Goal: Information Seeking & Learning: Learn about a topic

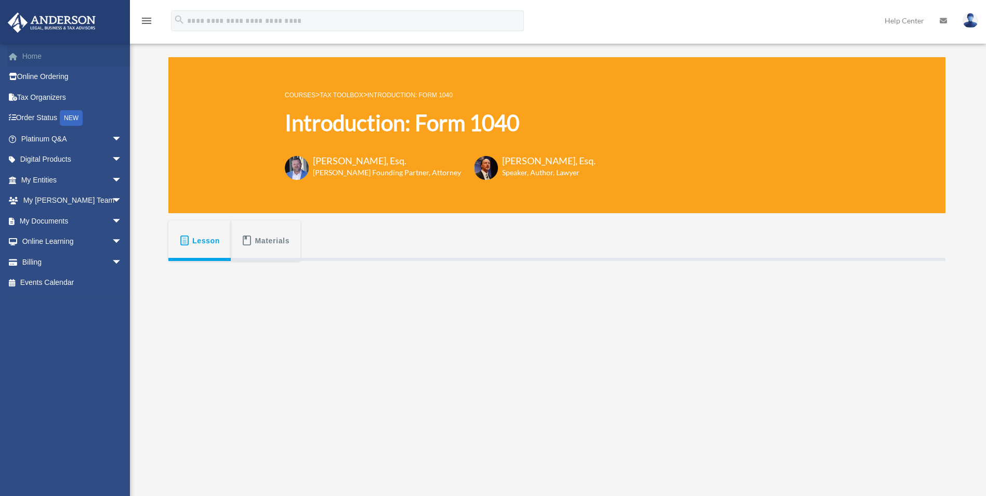
click at [28, 57] on link "Home" at bounding box center [72, 56] width 130 height 21
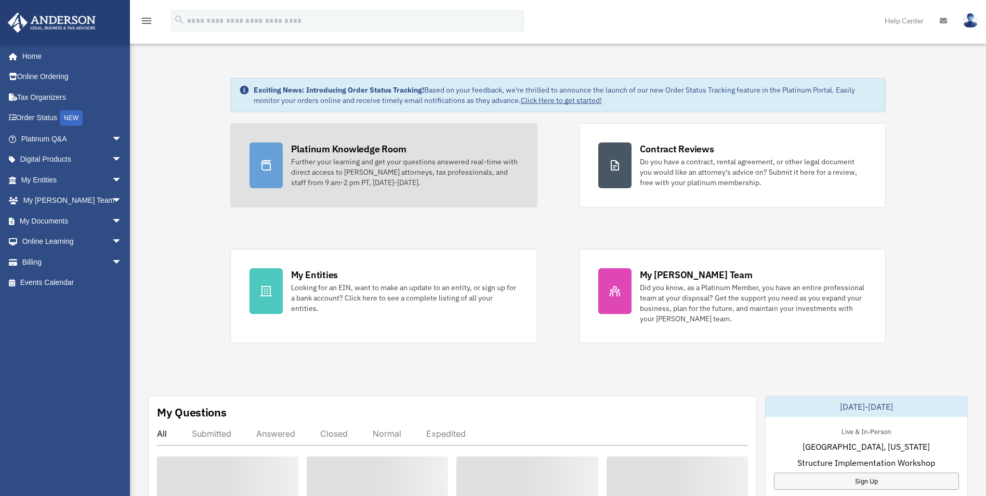
click at [341, 148] on div "Platinum Knowledge Room" at bounding box center [348, 148] width 115 height 13
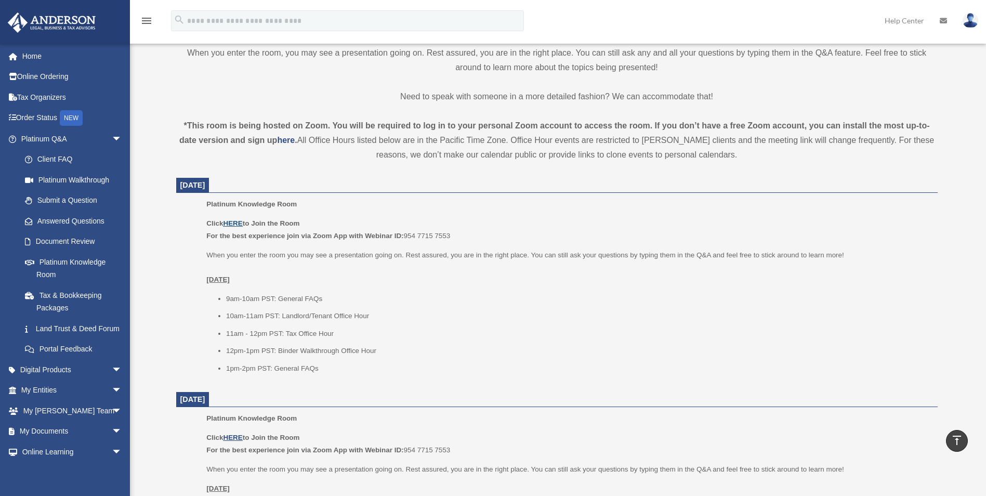
scroll to position [260, 0]
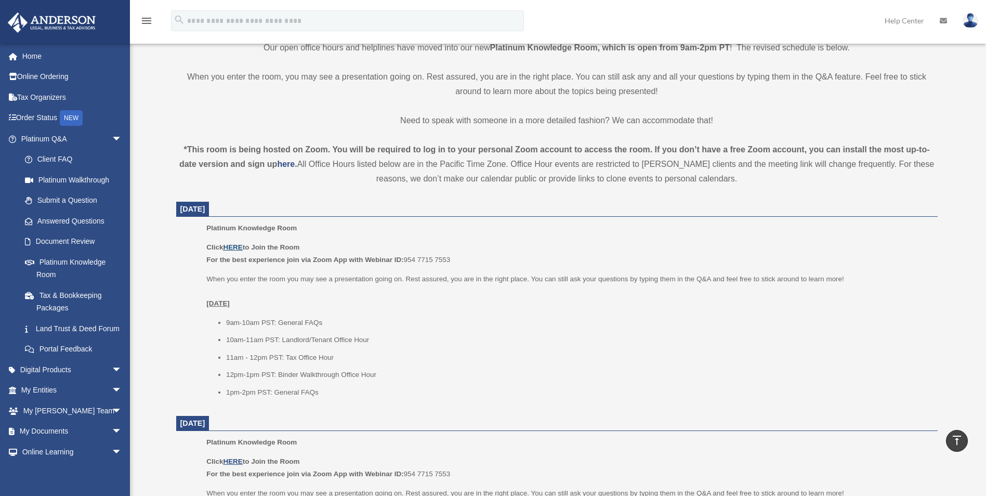
click at [240, 245] on u "HERE" at bounding box center [232, 247] width 19 height 8
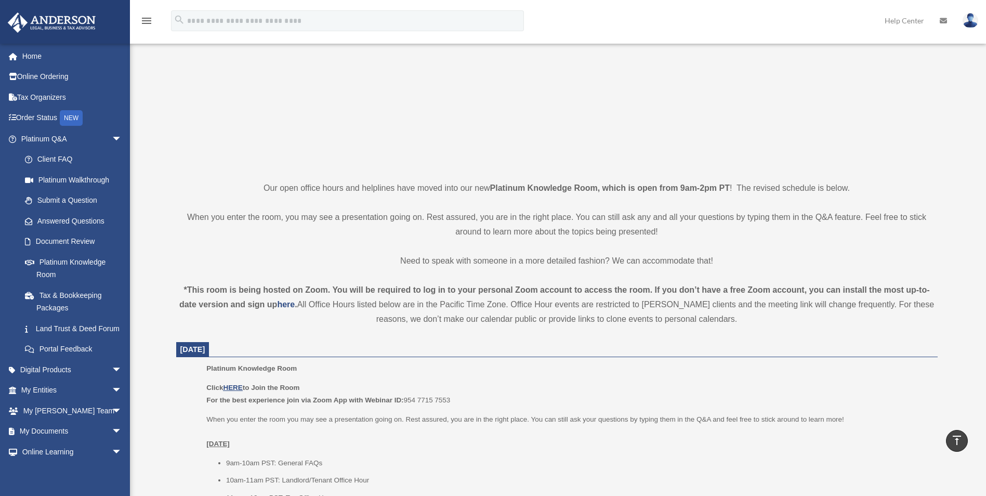
scroll to position [0, 0]
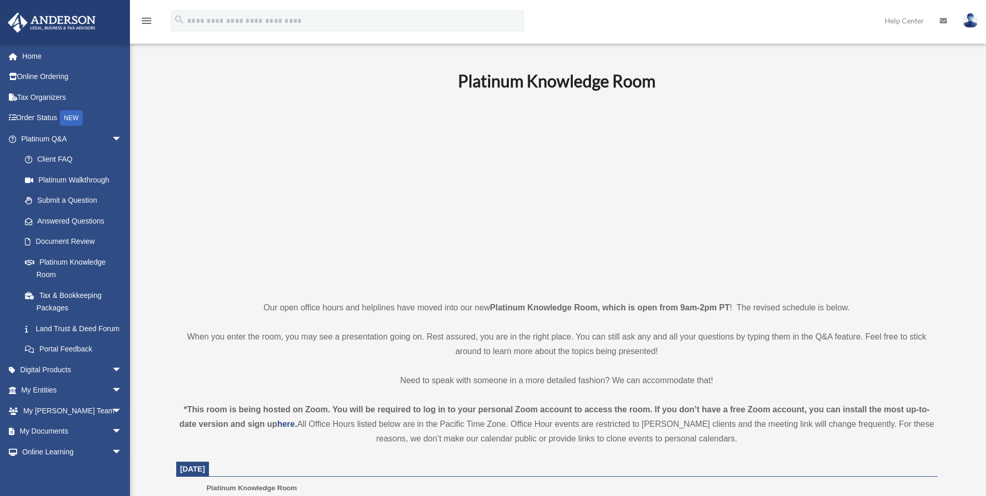
click at [759, 379] on p "Need to speak with someone in a more detailed fashion? We can accommodate that!" at bounding box center [556, 380] width 761 height 15
